Goal: Browse casually: Explore the website without a specific task or goal

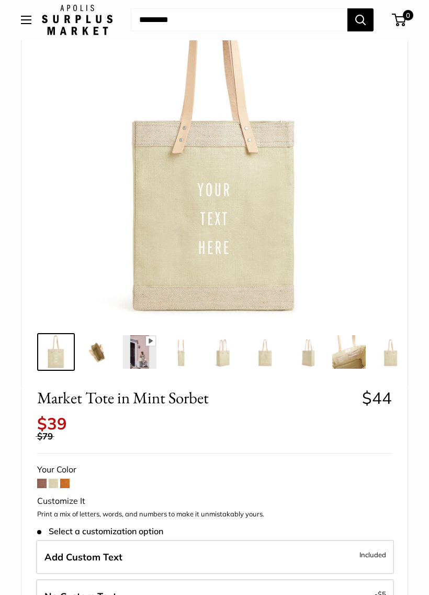
scroll to position [112, 0]
click at [63, 479] on span at bounding box center [64, 483] width 9 height 9
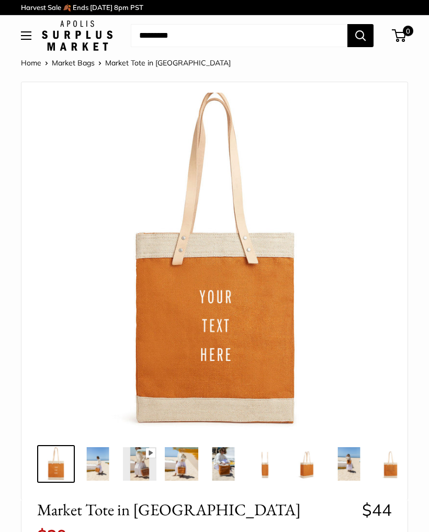
click at [27, 40] on button "Open menu" at bounding box center [26, 35] width 10 height 8
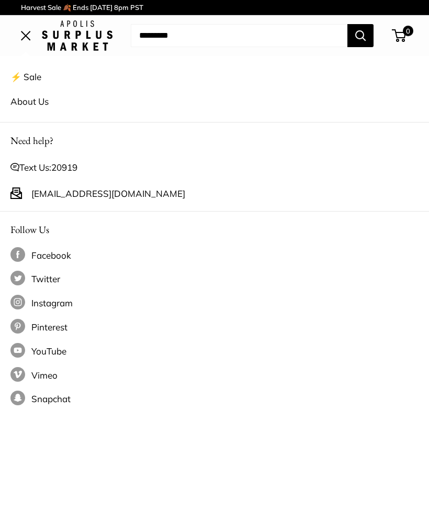
click at [36, 77] on link "⚡️ Sale" at bounding box center [214, 76] width 408 height 25
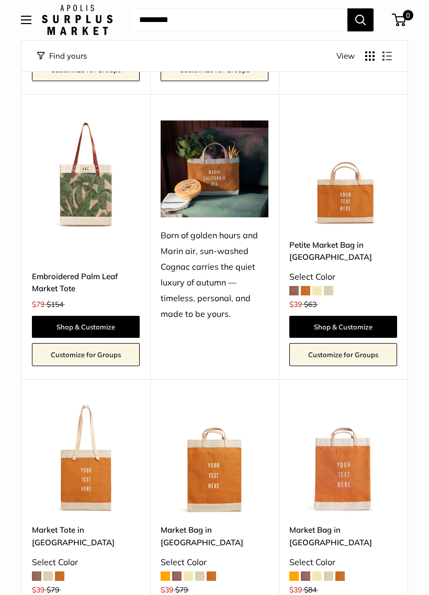
scroll to position [963, 0]
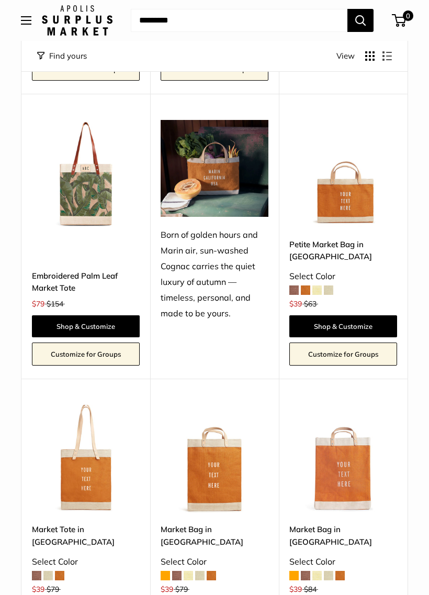
click at [93, 212] on img at bounding box center [86, 174] width 108 height 108
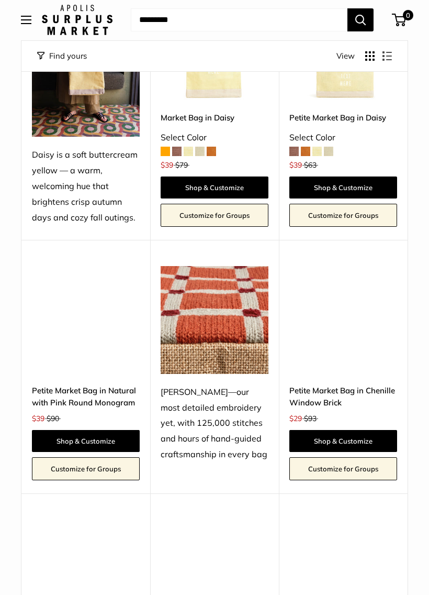
scroll to position [1660, 0]
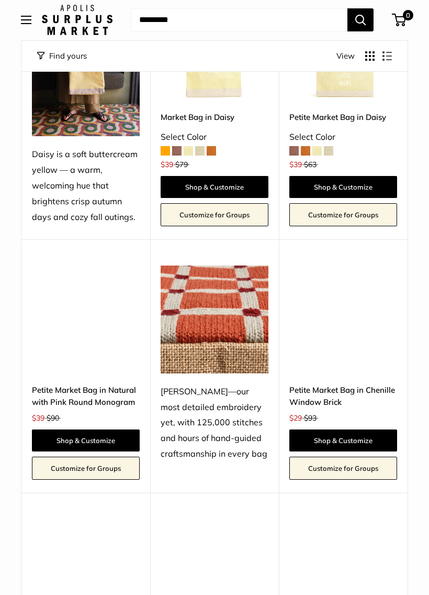
click at [341, 286] on img at bounding box center [344, 320] width 108 height 108
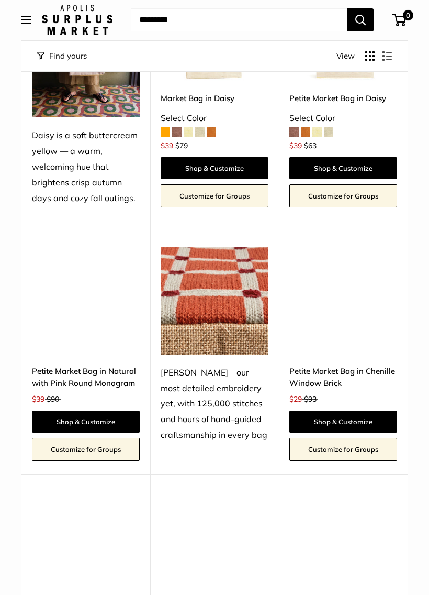
scroll to position [1680, 0]
click at [87, 304] on img at bounding box center [86, 301] width 108 height 108
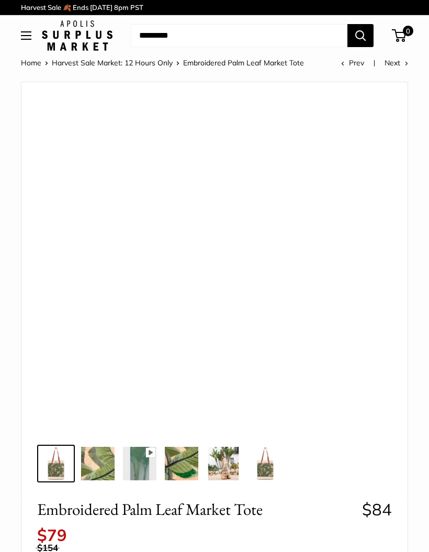
click at [55, 472] on img at bounding box center [56, 464] width 34 height 34
click at [97, 473] on img at bounding box center [98, 464] width 34 height 34
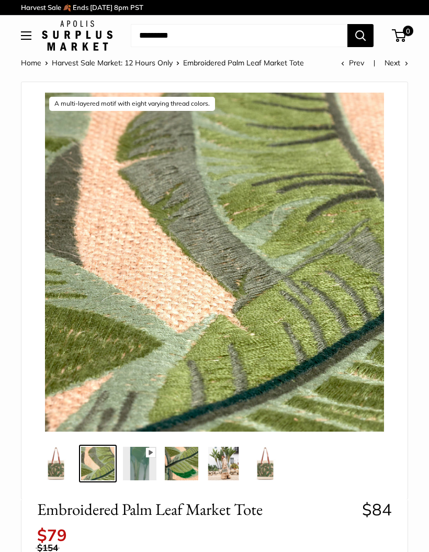
click at [62, 476] on img at bounding box center [56, 464] width 34 height 34
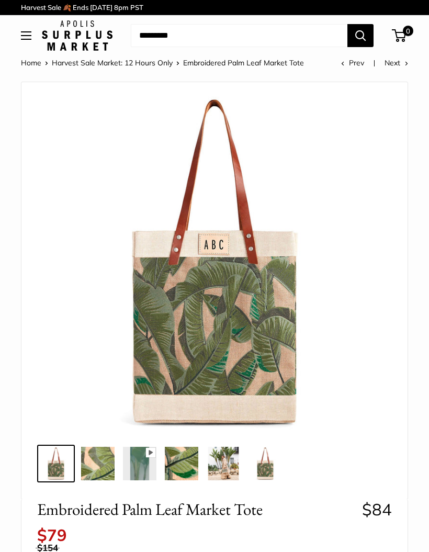
click at [266, 469] on img at bounding box center [266, 464] width 34 height 34
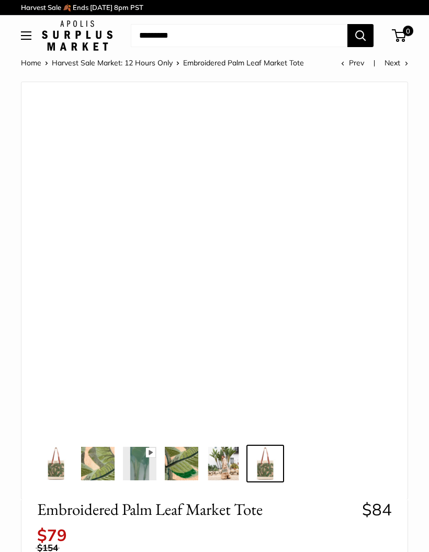
click at [181, 461] on img at bounding box center [182, 464] width 34 height 34
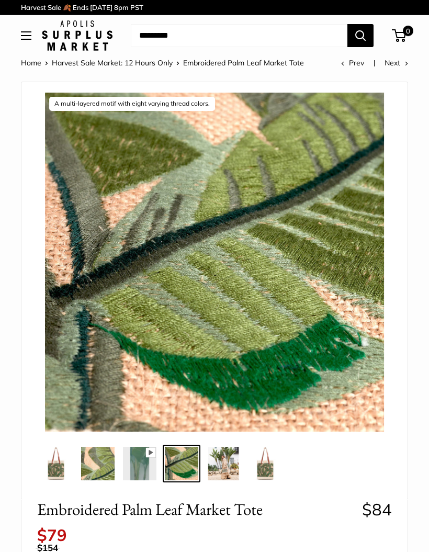
click at [267, 468] on img at bounding box center [266, 464] width 34 height 34
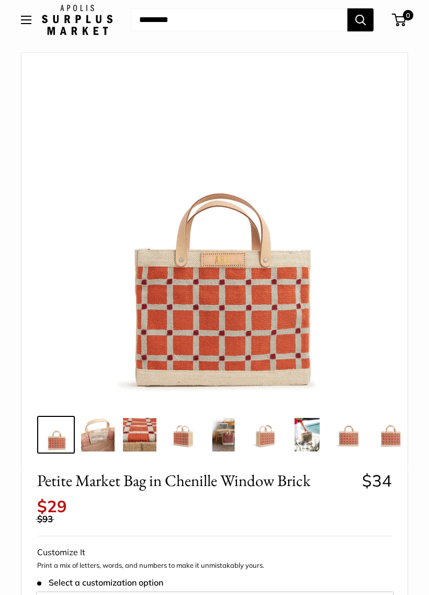
scroll to position [29, 0]
click at [106, 446] on img at bounding box center [98, 435] width 34 height 34
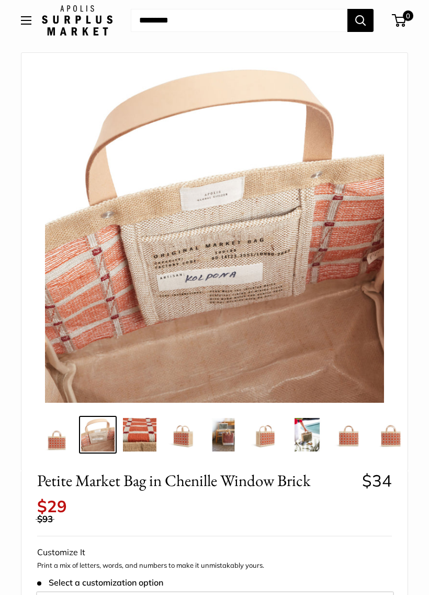
click at [305, 440] on img at bounding box center [308, 435] width 34 height 34
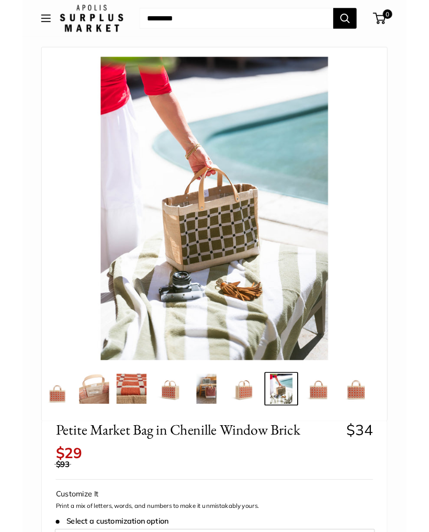
scroll to position [0, 0]
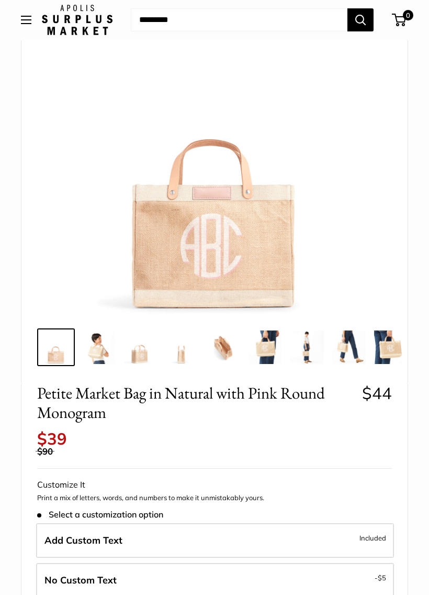
scroll to position [117, 0]
